Goal: Obtain resource: Download file/media

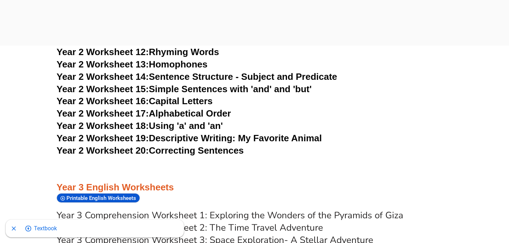
scroll to position [2159, 0]
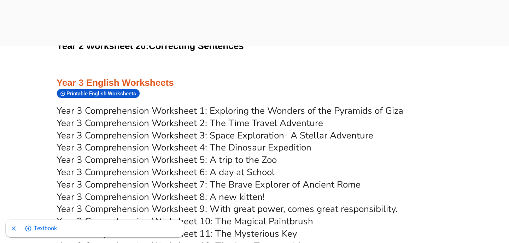
click at [144, 117] on link "Year 3 Comprehension Worksheet 2: The Time Travel Adventure" at bounding box center [190, 123] width 266 height 12
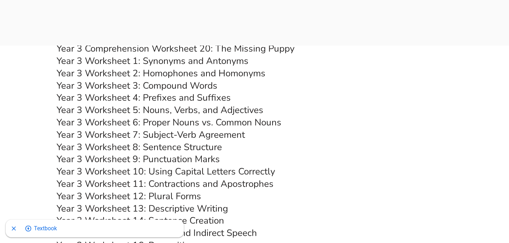
scroll to position [2480, 0]
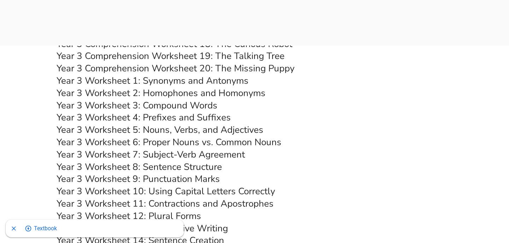
click at [173, 124] on link "Year 3 Worksheet 5: Nouns, Verbs, and Adjectives" at bounding box center [160, 130] width 207 height 12
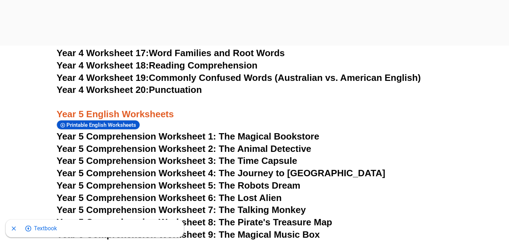
scroll to position [3235, 0]
click at [125, 143] on span "Year 5 Comprehension Worksheet 2: The Animal Detective" at bounding box center [184, 148] width 255 height 11
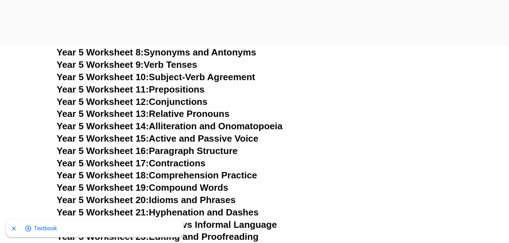
scroll to position [3585, 0]
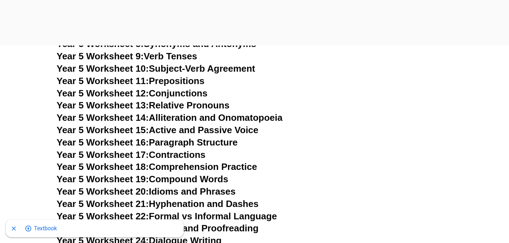
click at [115, 223] on span "Year 5 Worksheet 23:" at bounding box center [103, 228] width 92 height 11
